Goal: Task Accomplishment & Management: Manage account settings

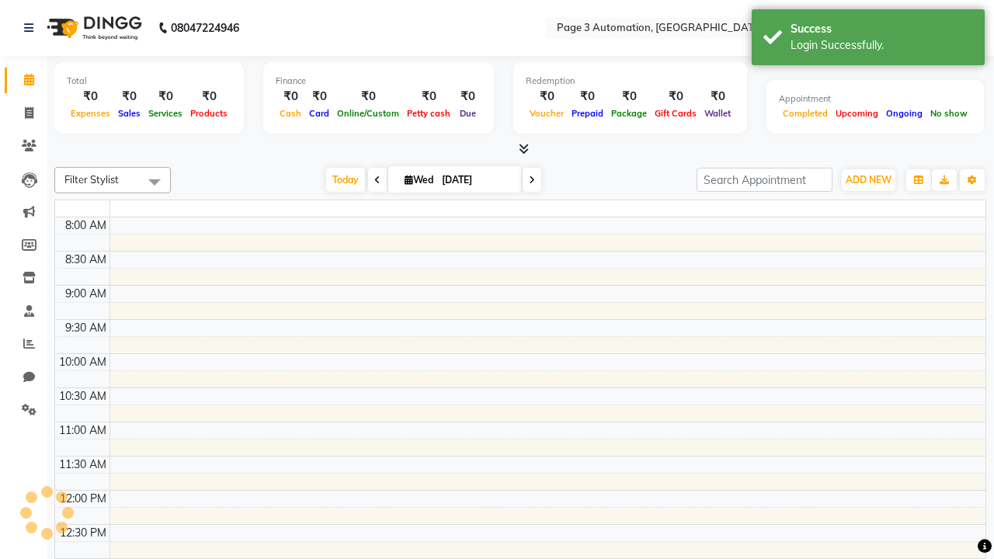
select select "en"
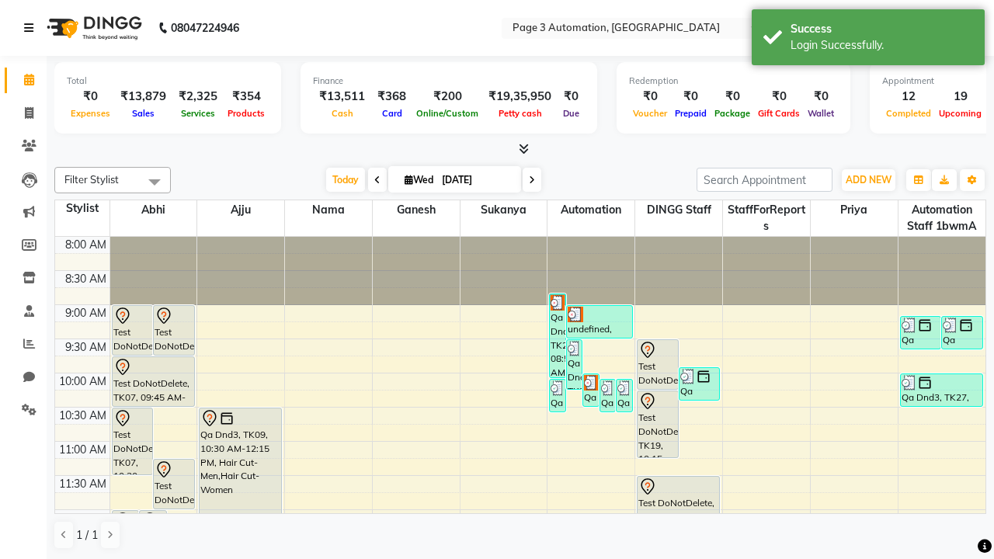
click at [32, 28] on icon at bounding box center [28, 28] width 9 height 11
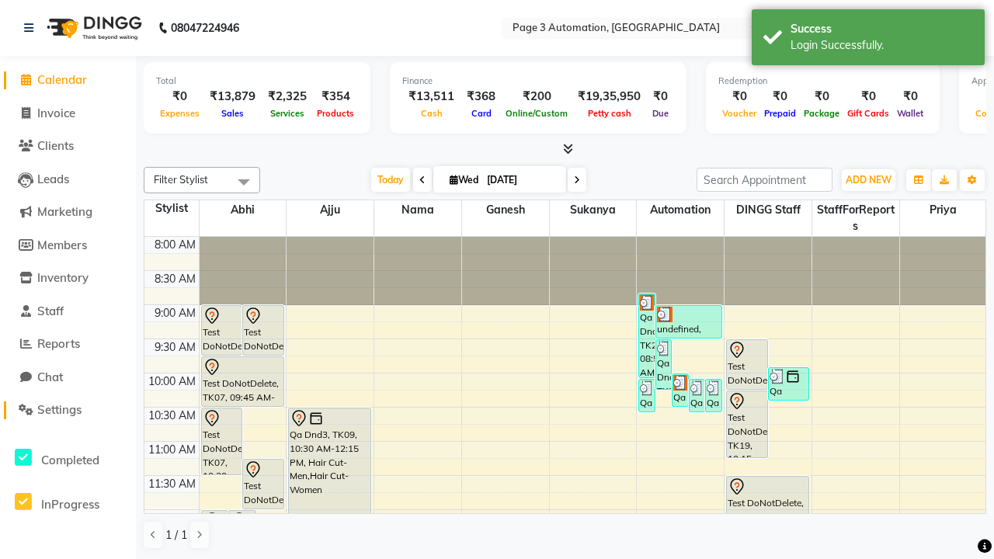
click at [68, 410] on span "Settings" at bounding box center [59, 409] width 44 height 15
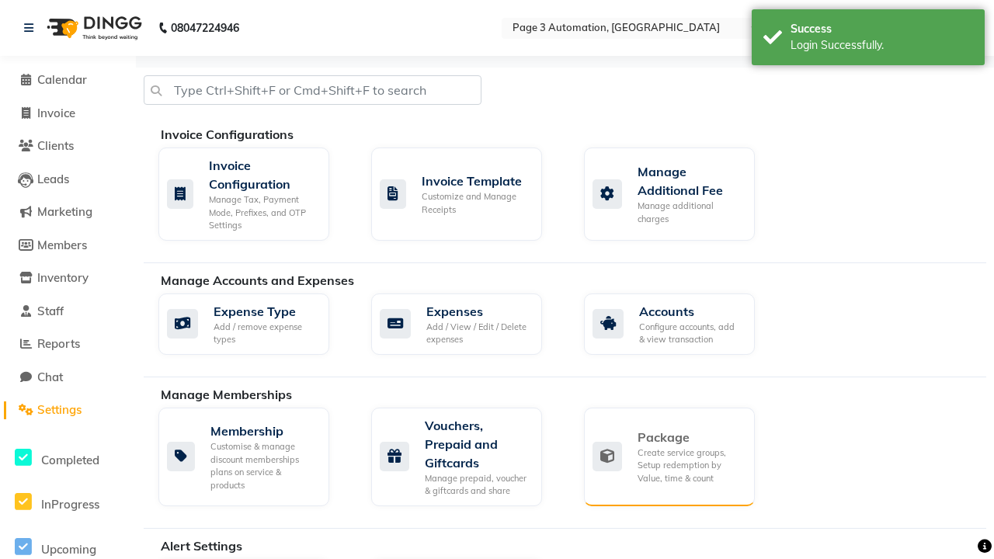
click at [690, 437] on div "Package" at bounding box center [690, 437] width 105 height 19
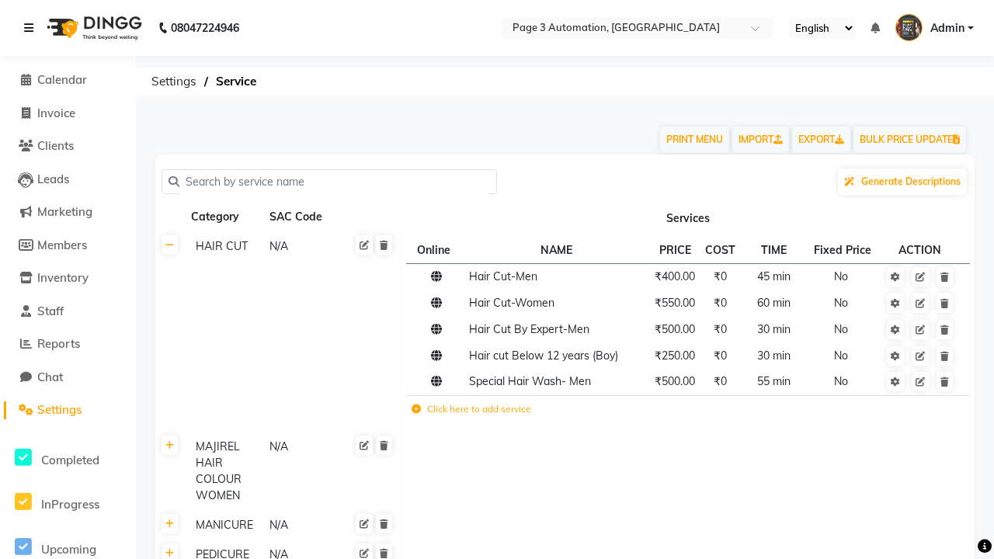
click at [32, 28] on icon at bounding box center [28, 28] width 9 height 11
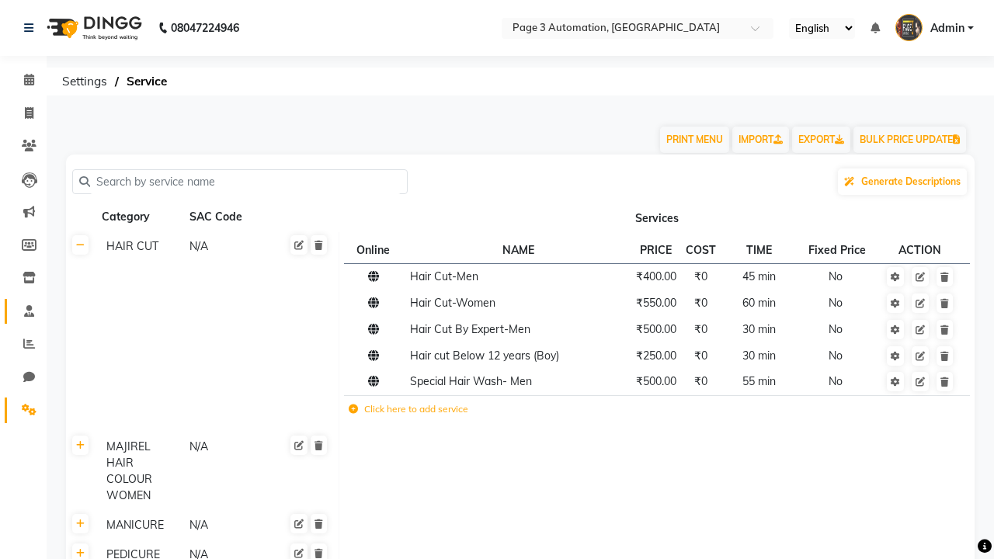
click at [23, 311] on span at bounding box center [29, 312] width 27 height 18
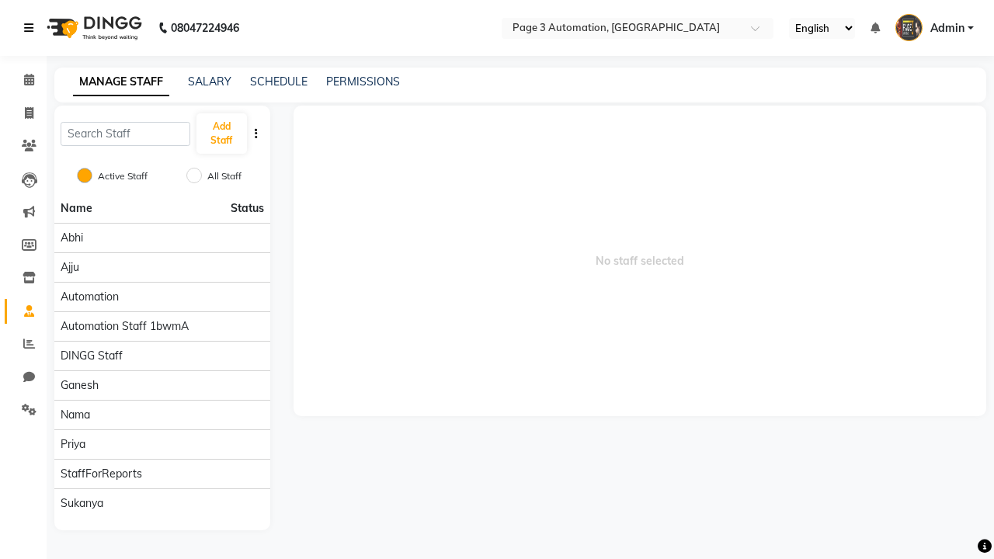
click at [32, 28] on icon at bounding box center [28, 28] width 9 height 11
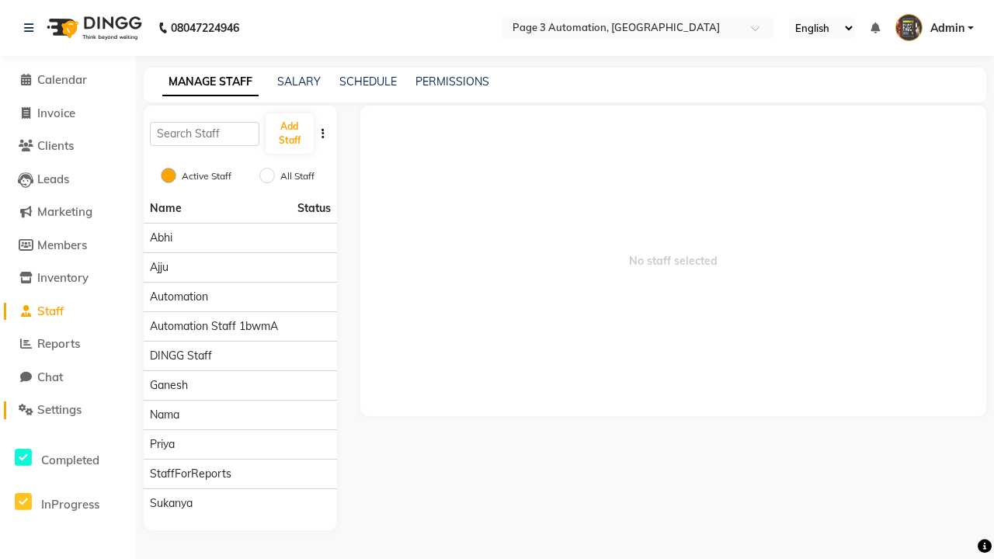
click at [68, 410] on span "Settings" at bounding box center [59, 409] width 44 height 15
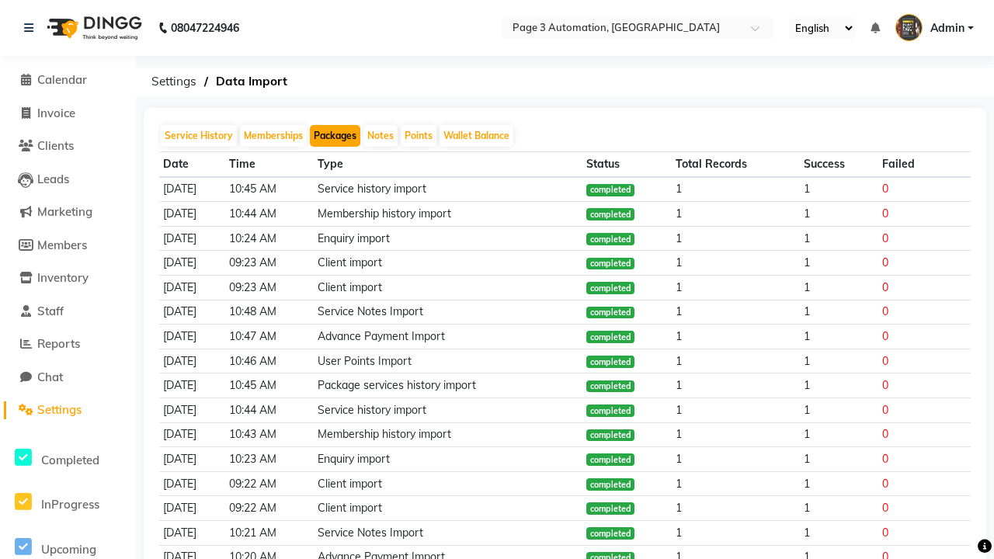
click at [335, 136] on button "Packages" at bounding box center [335, 136] width 50 height 22
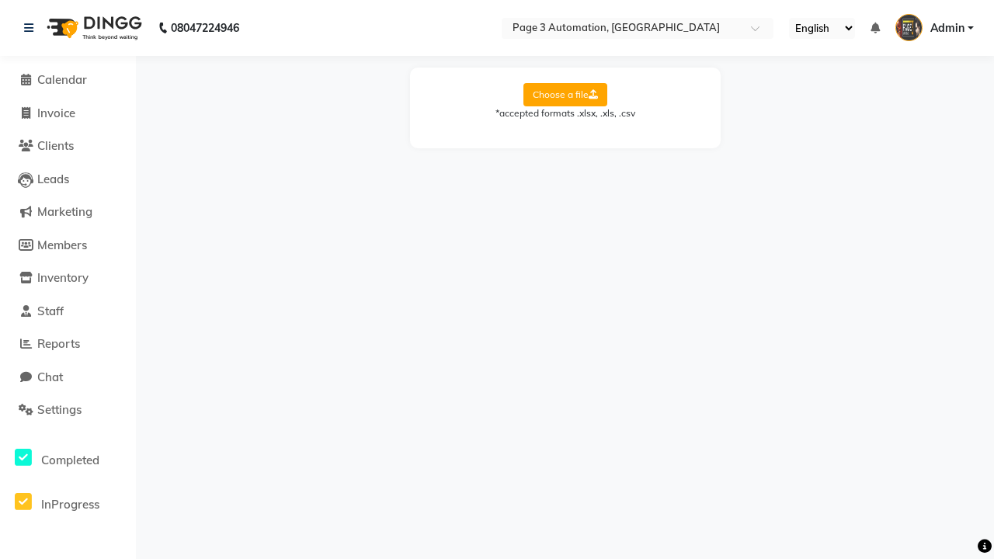
select select "Sheet1"
select select "Client Name"
select select "Client Mobile"
select select "Package Name"
select select "Start Date"
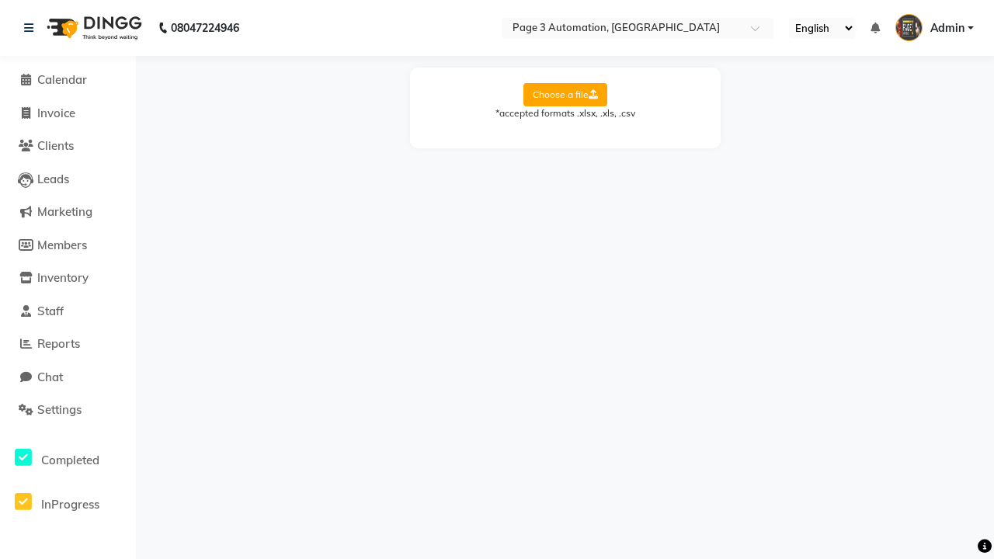
select select "End Date"
select select "Employee Name"
select select "Amount"
select select "Service Name"
select select "Total Count"
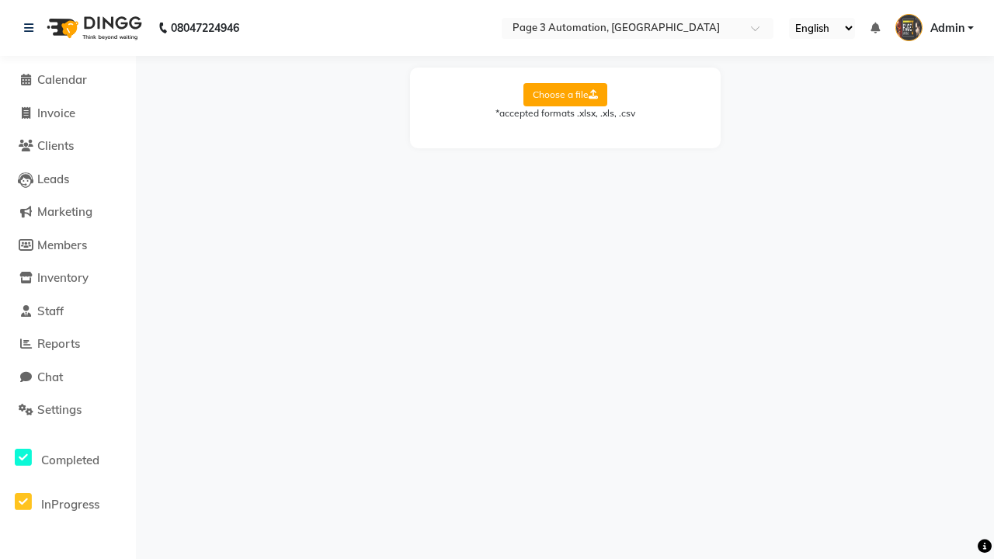
select select "Available Count"
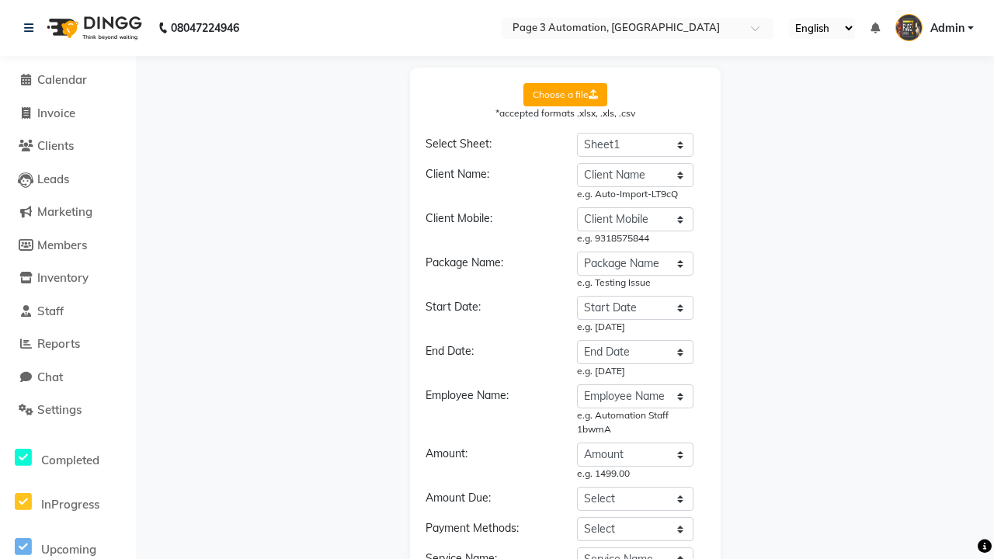
select select "DD/MM/YYYY"
select select "END DATE"
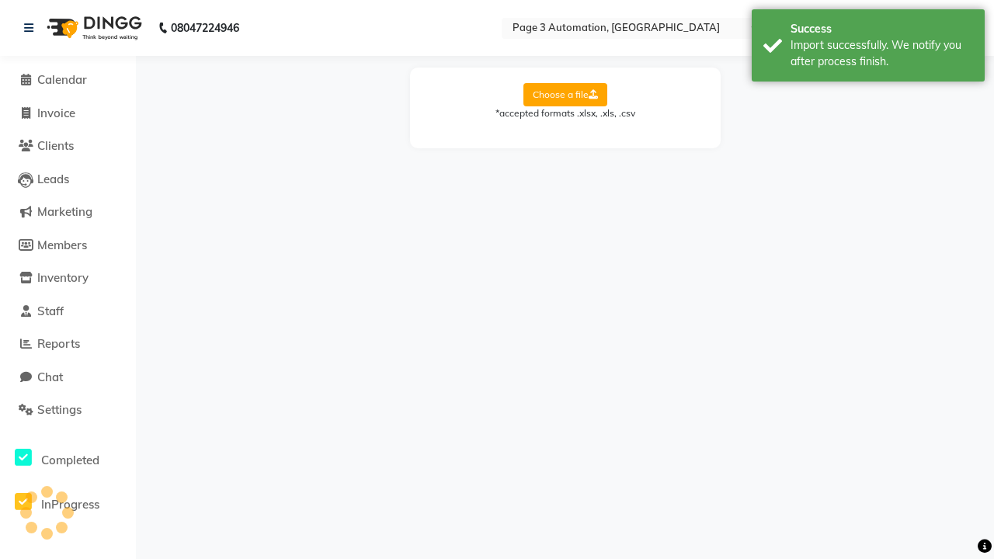
scroll to position [0, 0]
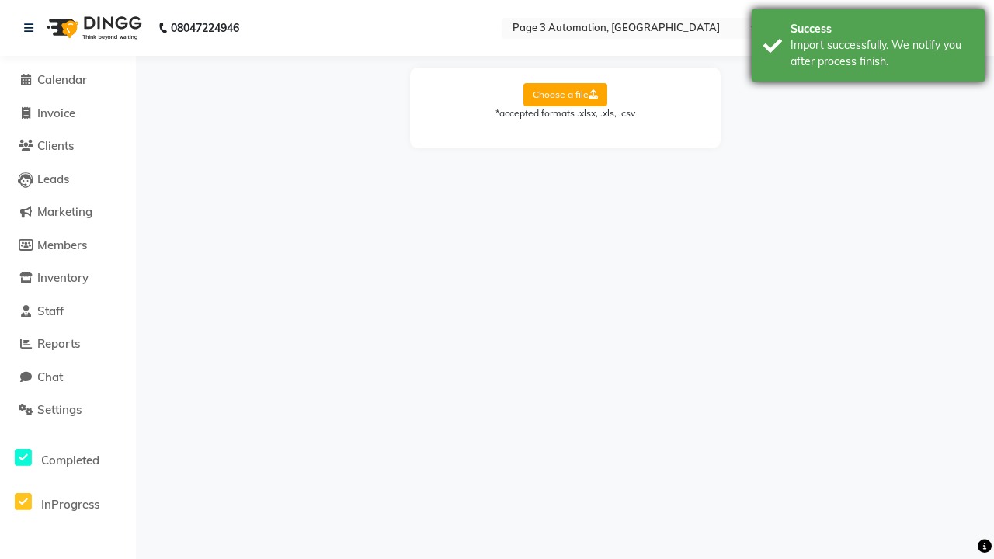
click at [868, 47] on div "Import successfully. We notify you after process finish." at bounding box center [882, 53] width 183 height 33
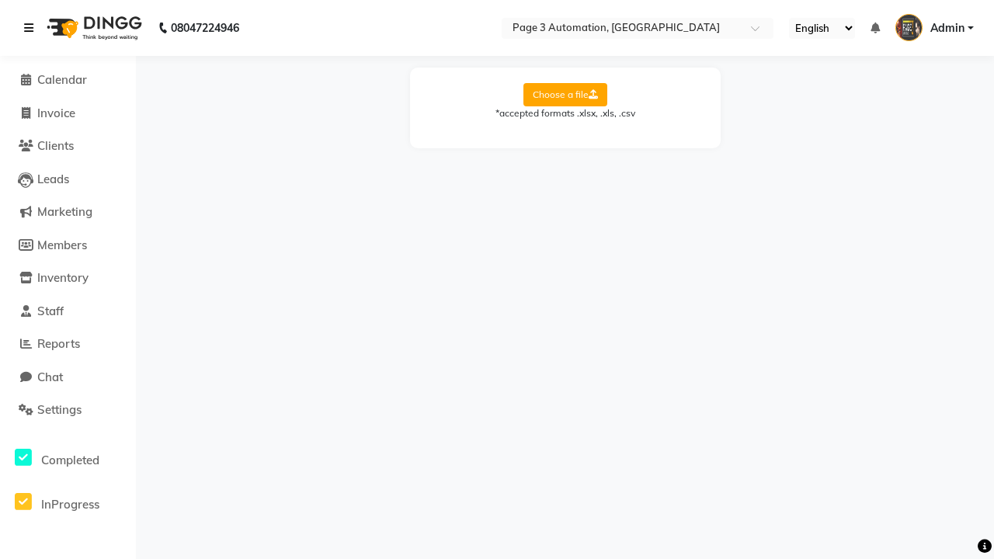
click at [32, 28] on icon at bounding box center [28, 28] width 9 height 11
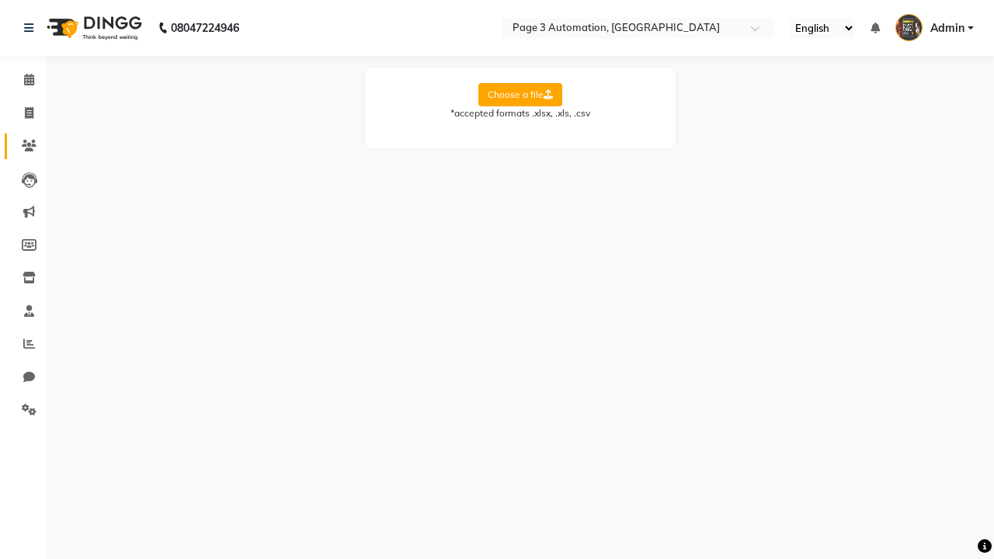
click at [23, 146] on icon at bounding box center [29, 146] width 15 height 12
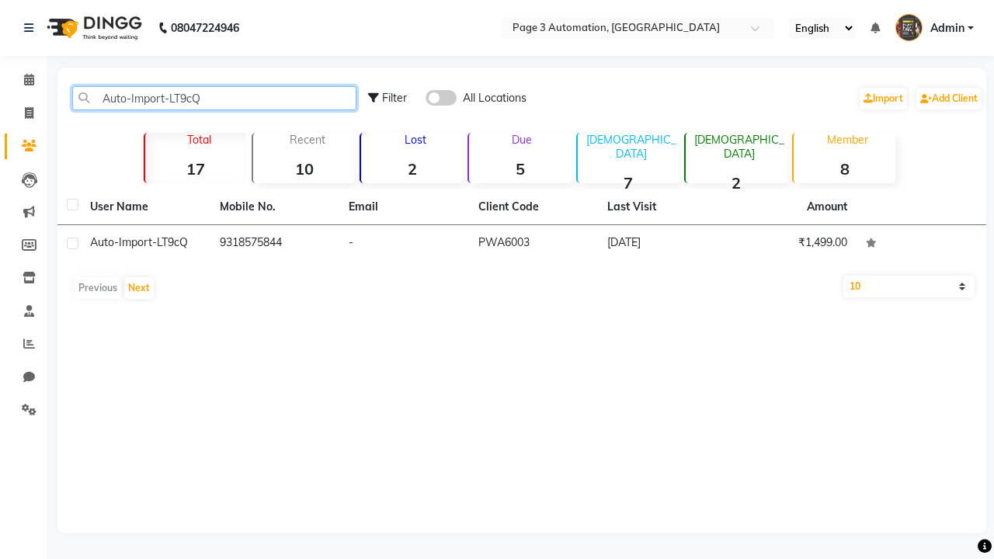
type input "Auto-Import-LT9cQ"
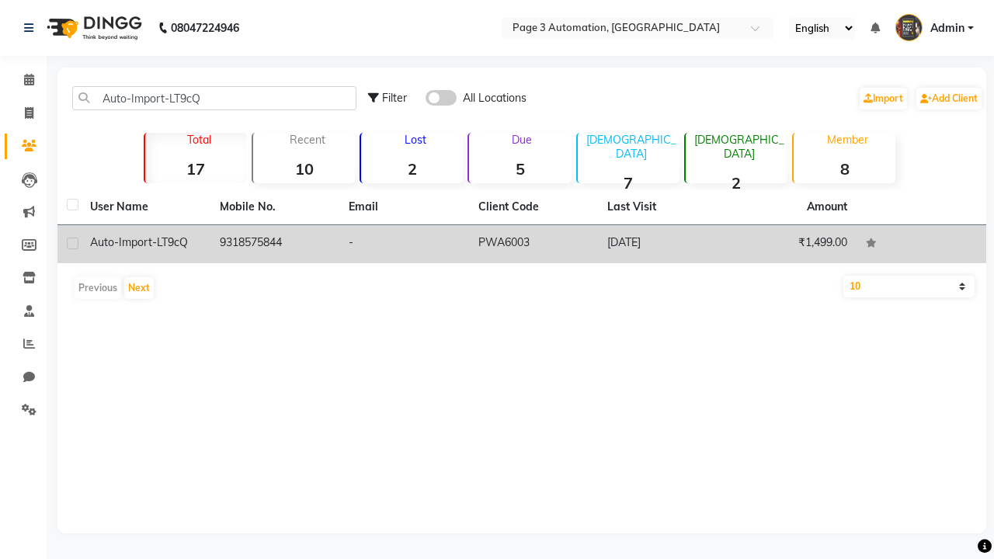
click at [522, 244] on td "PWA6003" at bounding box center [534, 244] width 130 height 38
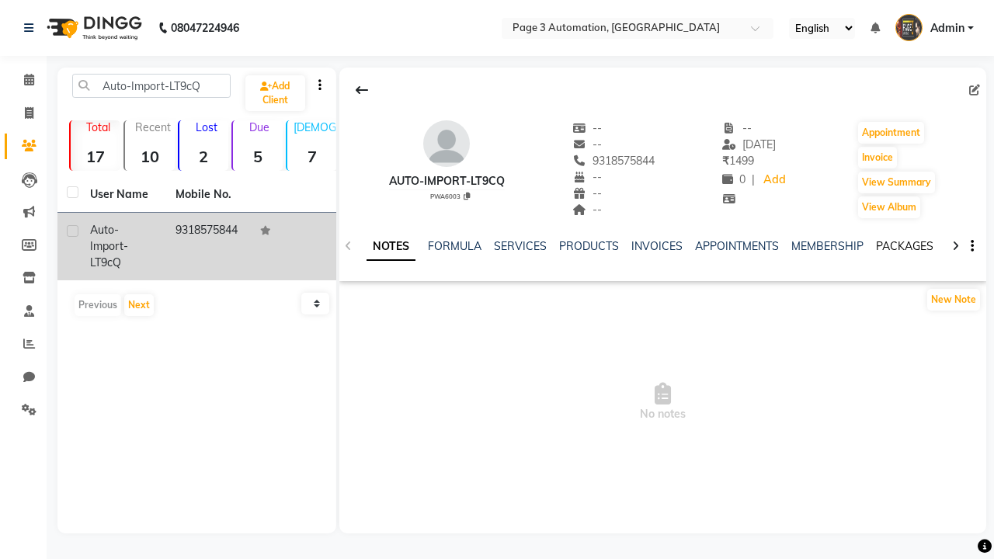
click at [904, 246] on link "PACKAGES" at bounding box center [904, 246] width 57 height 14
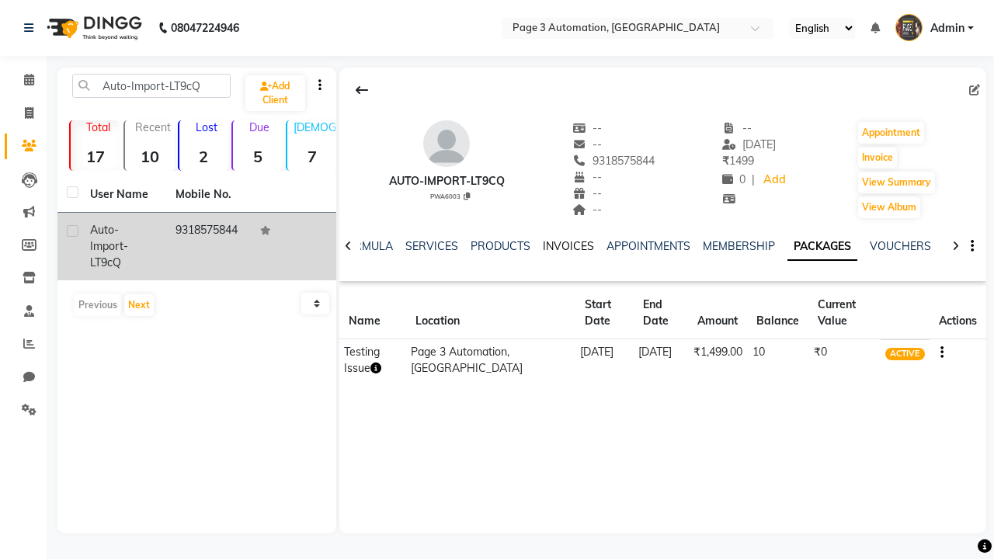
click at [568, 246] on link "INVOICES" at bounding box center [568, 246] width 51 height 14
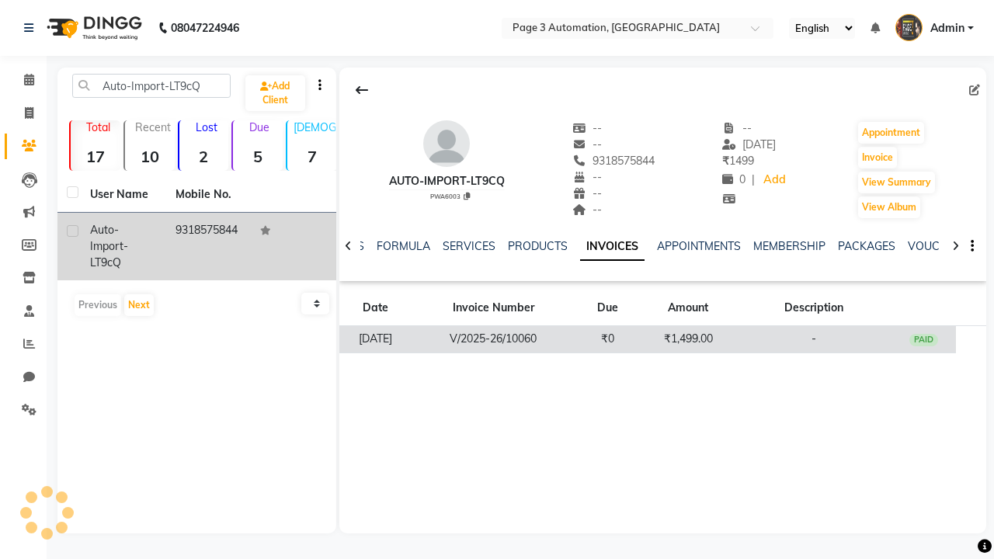
click at [663, 339] on td "₹1,499.00" at bounding box center [688, 339] width 96 height 27
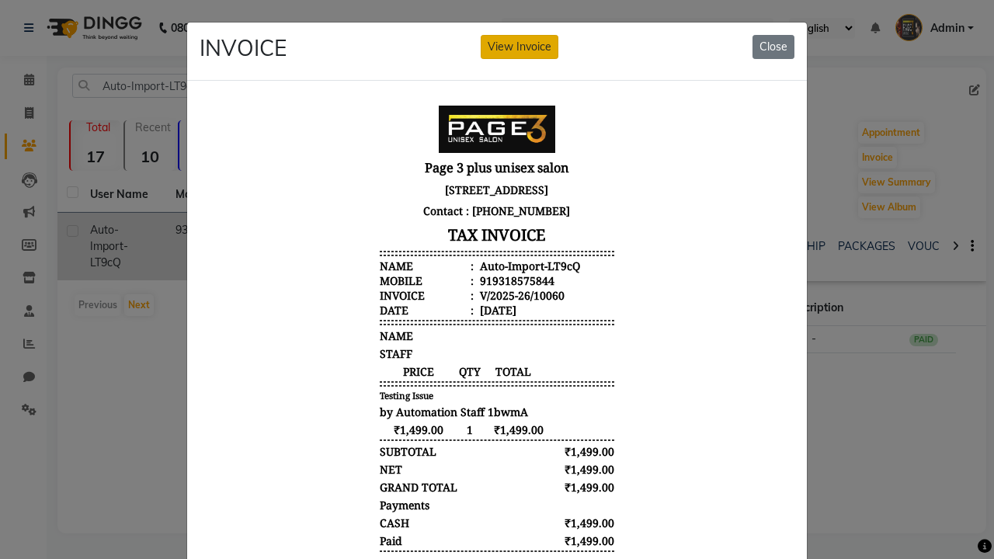
click at [520, 47] on button "View Invoice" at bounding box center [520, 47] width 78 height 24
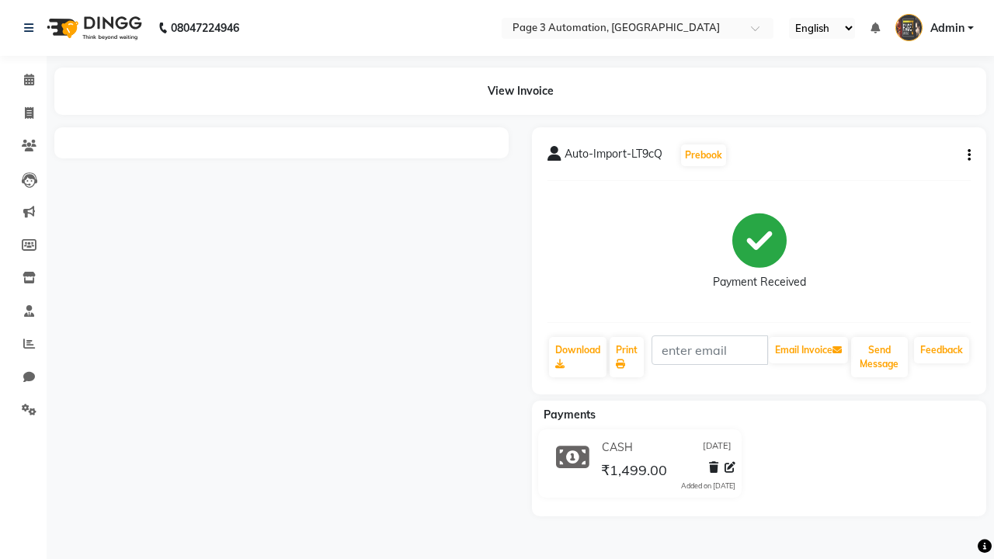
click at [966, 155] on button "button" at bounding box center [966, 156] width 9 height 16
click at [865, 126] on div "Cancel Invoice / Refund Invoice" at bounding box center [865, 126] width 159 height 19
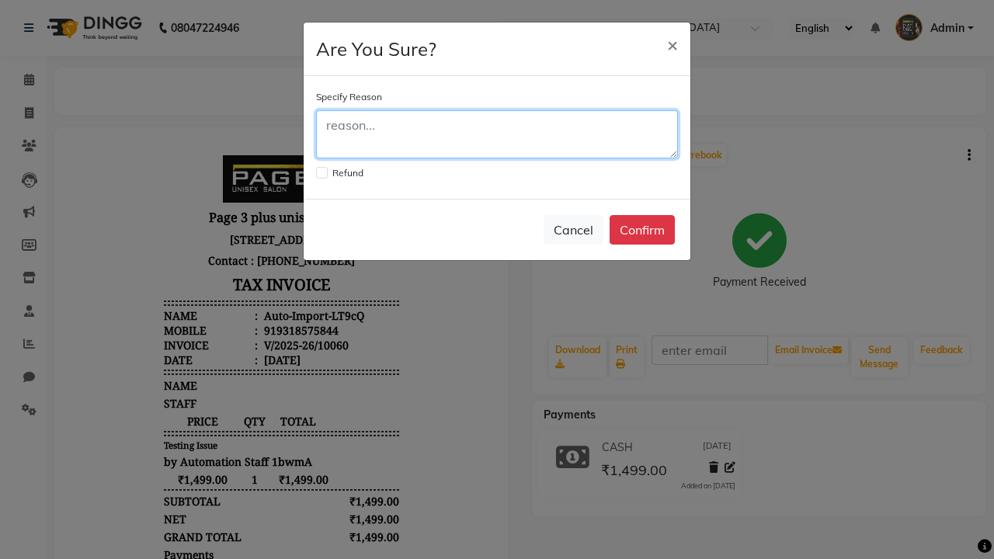
click at [497, 134] on textarea at bounding box center [497, 134] width 362 height 48
type textarea "Testing"
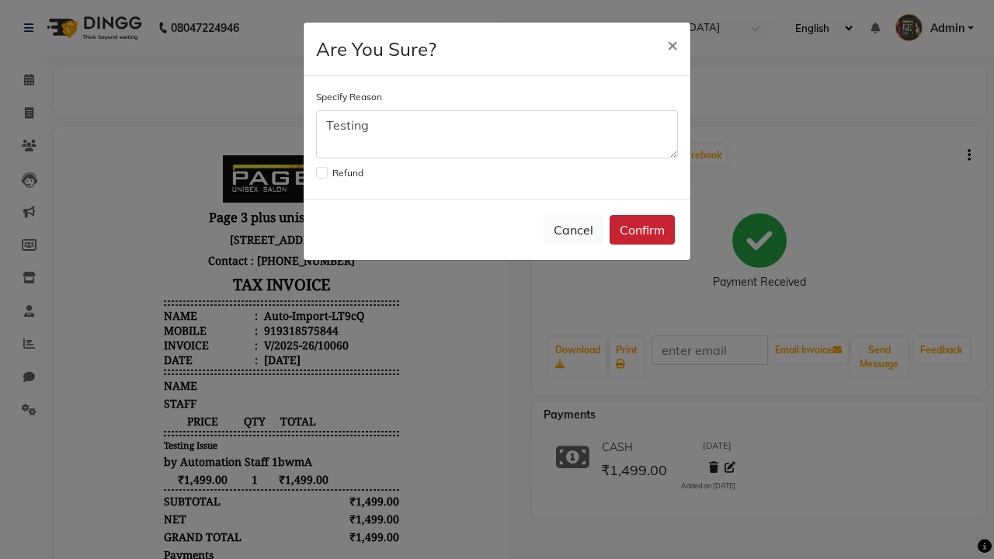
click at [642, 230] on button "Confirm" at bounding box center [642, 230] width 65 height 30
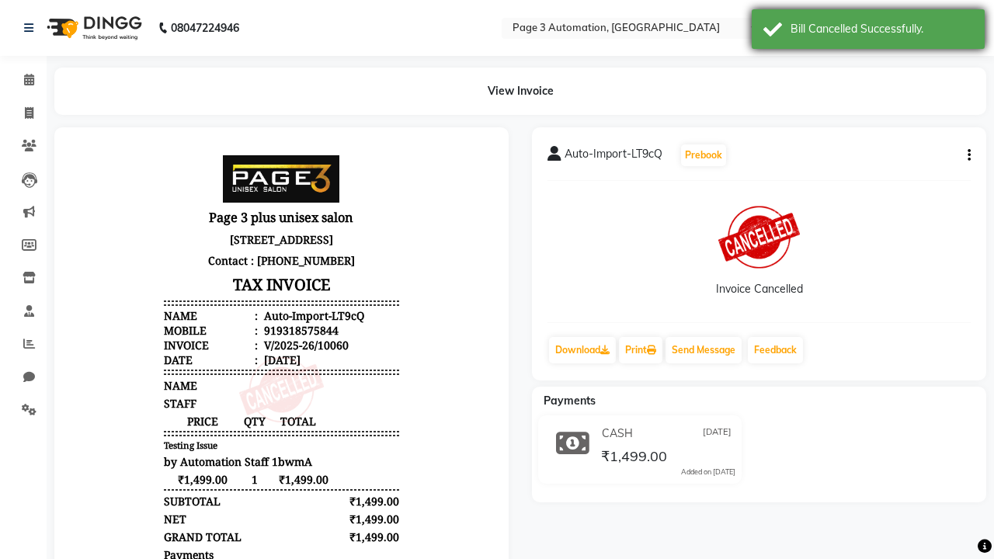
click at [868, 31] on div "Bill Cancelled Successfully." at bounding box center [882, 29] width 183 height 16
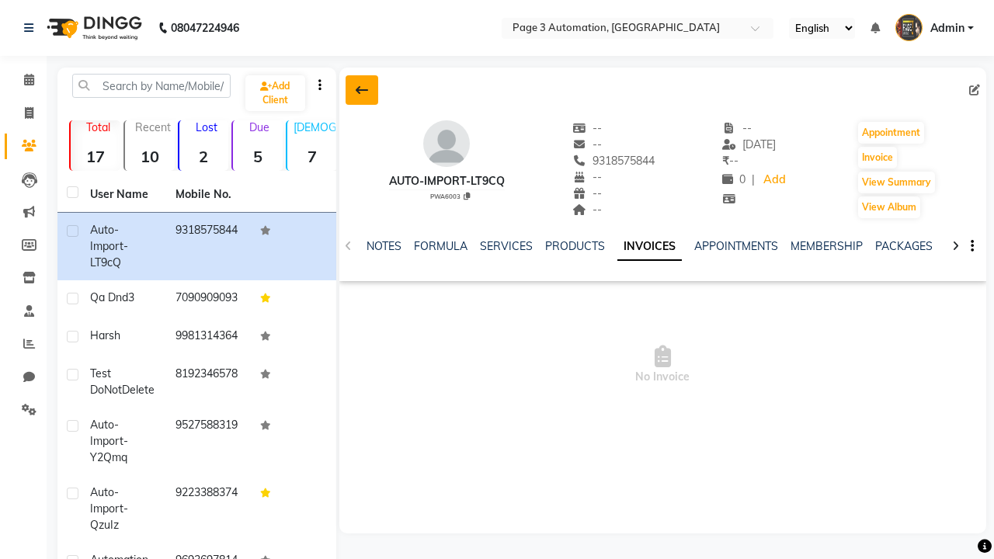
click at [361, 90] on icon at bounding box center [362, 90] width 12 height 12
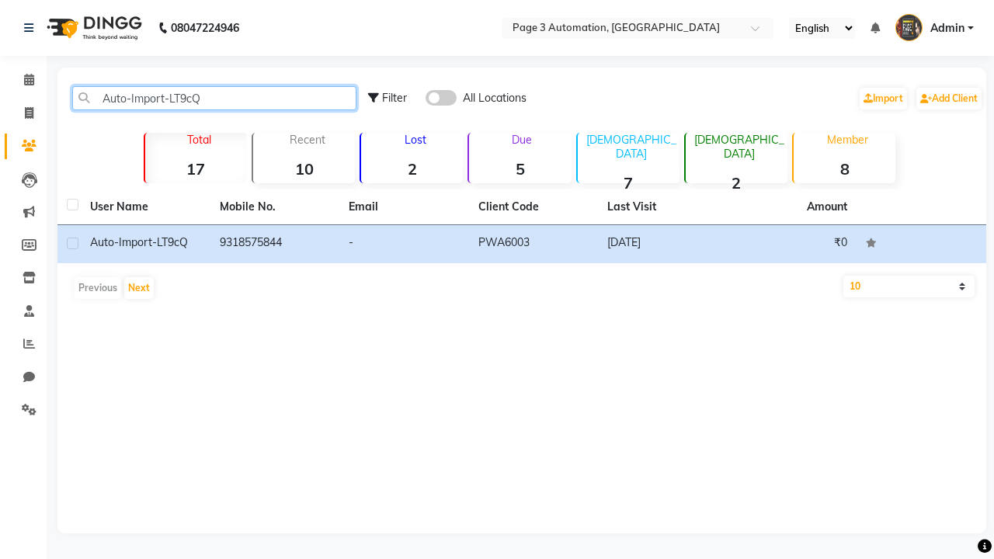
type input "Auto-Import-LT9cQ"
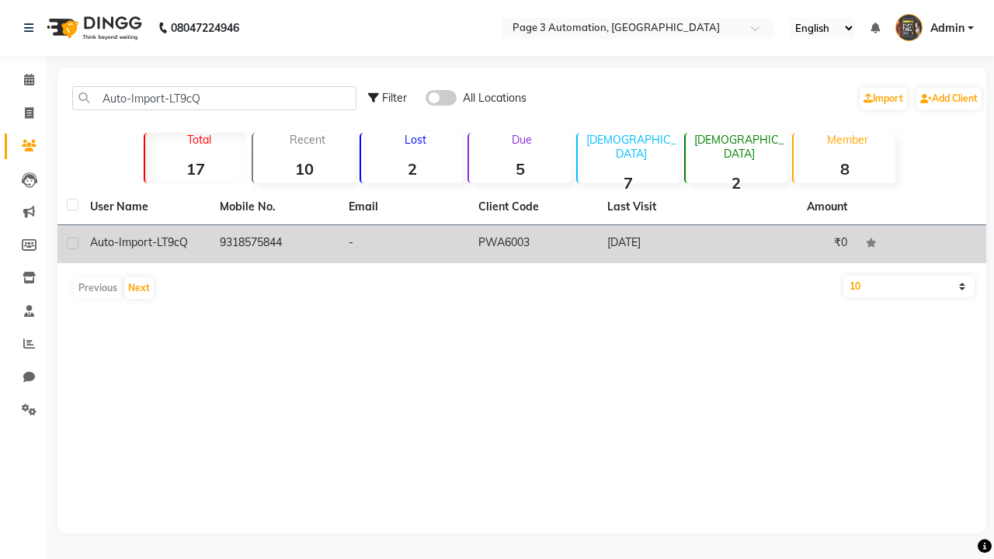
click at [522, 244] on td "PWA6003" at bounding box center [534, 244] width 130 height 38
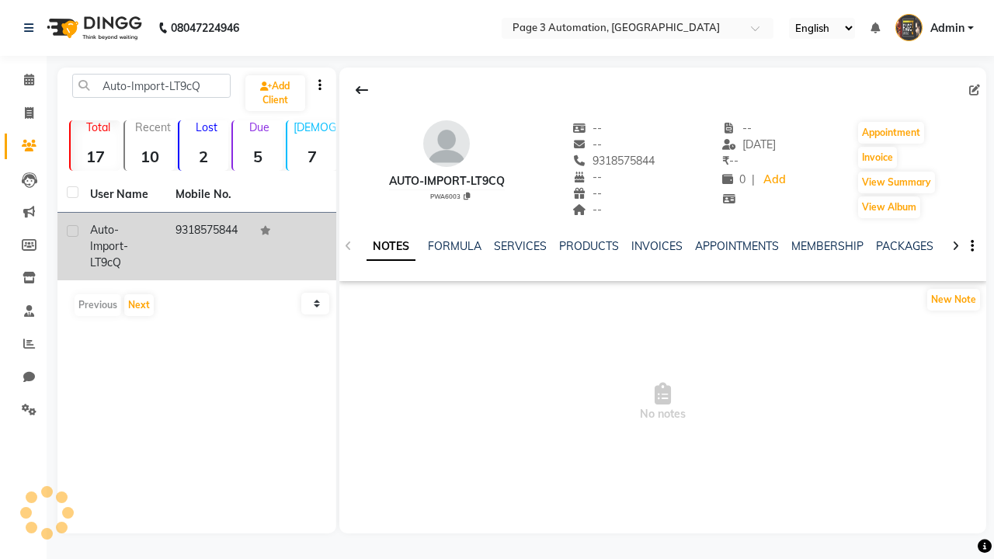
click at [72, 231] on label at bounding box center [73, 231] width 12 height 12
click at [72, 231] on input "checkbox" at bounding box center [72, 232] width 10 height 10
checkbox input "true"
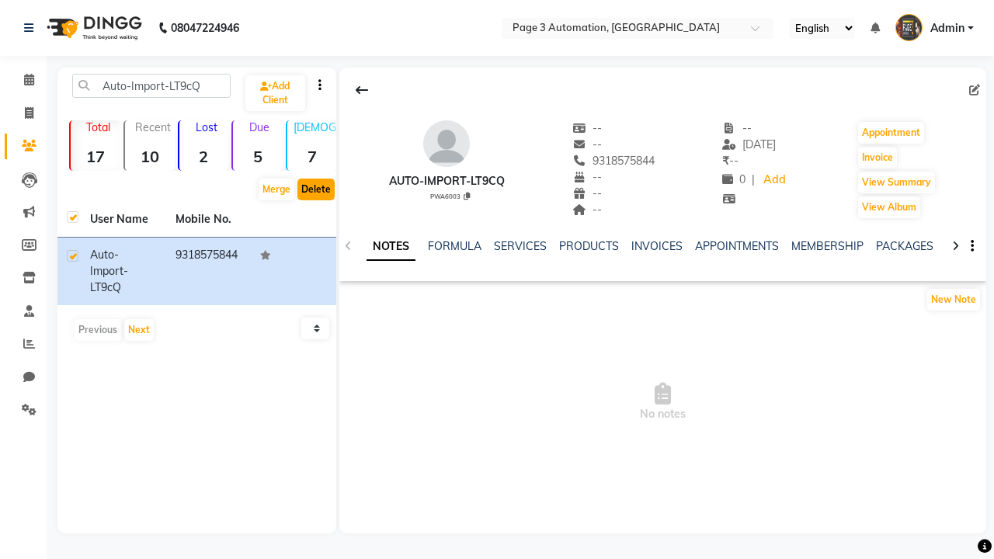
click at [315, 190] on button "Delete" at bounding box center [315, 190] width 37 height 22
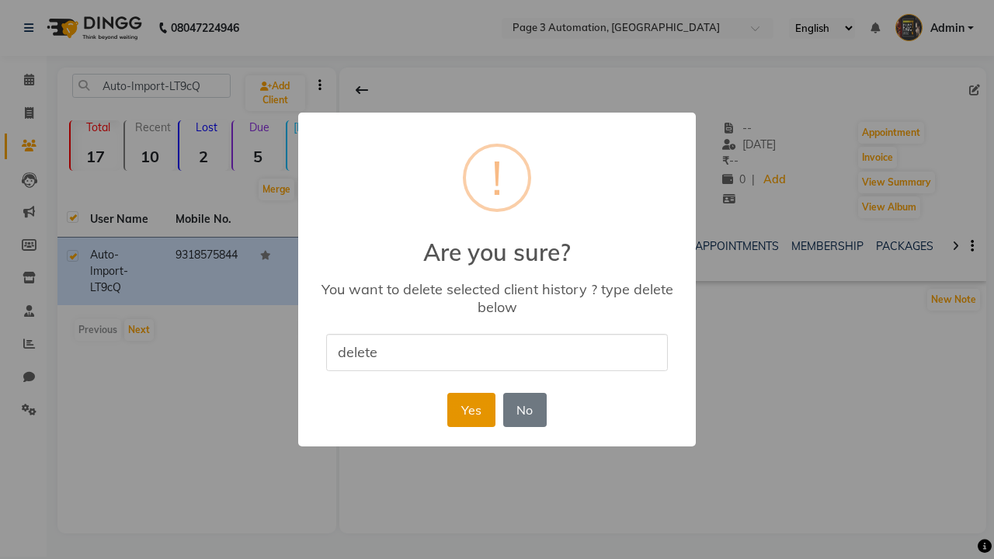
type input "delete"
click at [471, 409] on button "Yes" at bounding box center [470, 410] width 47 height 34
